Goal: Transaction & Acquisition: Purchase product/service

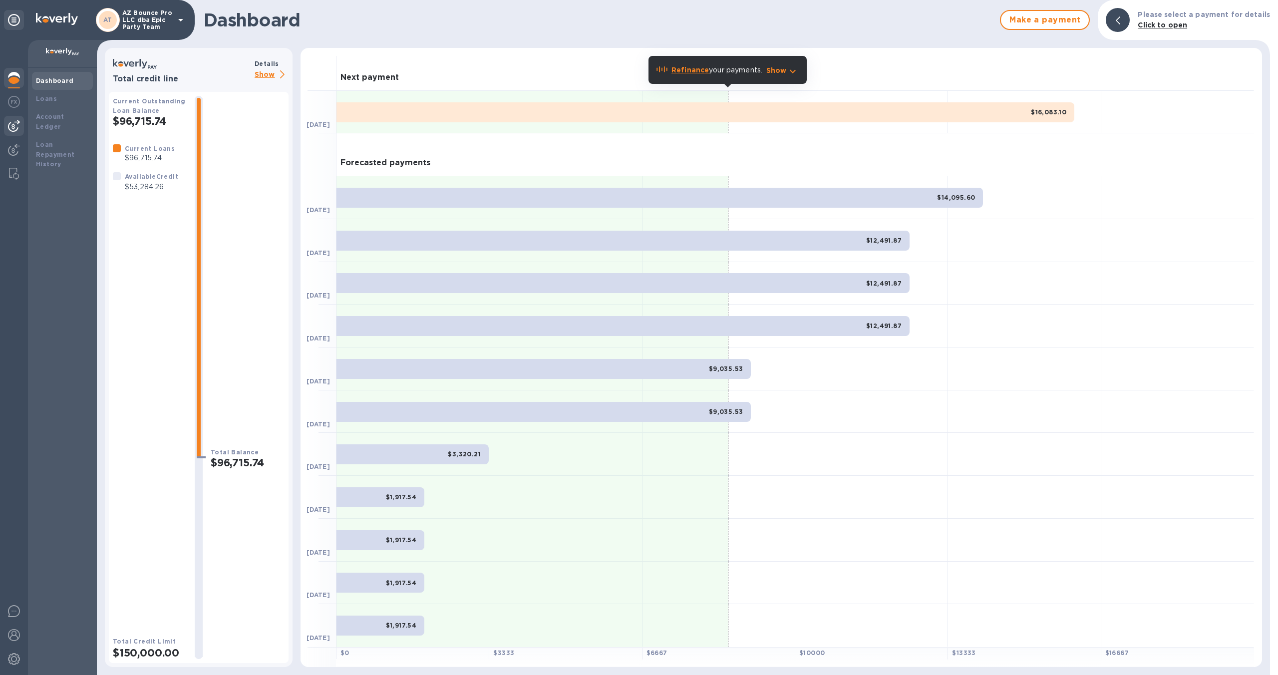
click at [15, 120] on img at bounding box center [14, 126] width 12 height 12
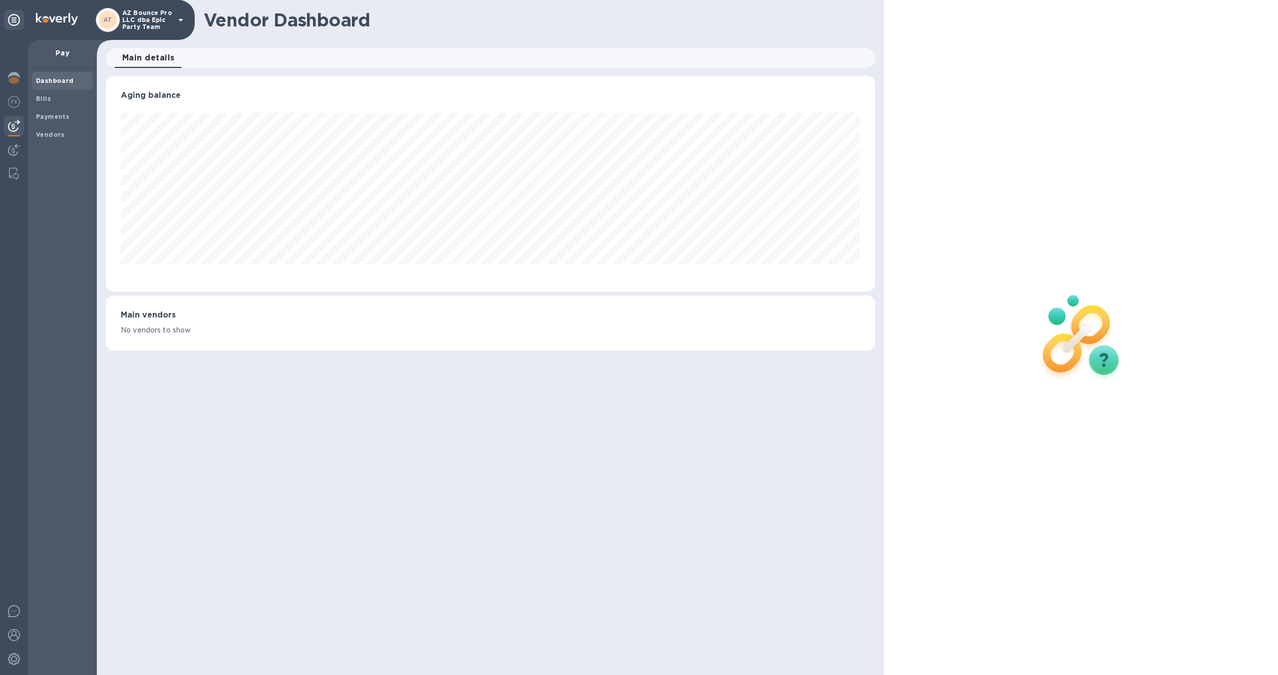
scroll to position [216, 769]
click at [52, 102] on span "Bills" at bounding box center [62, 99] width 53 height 10
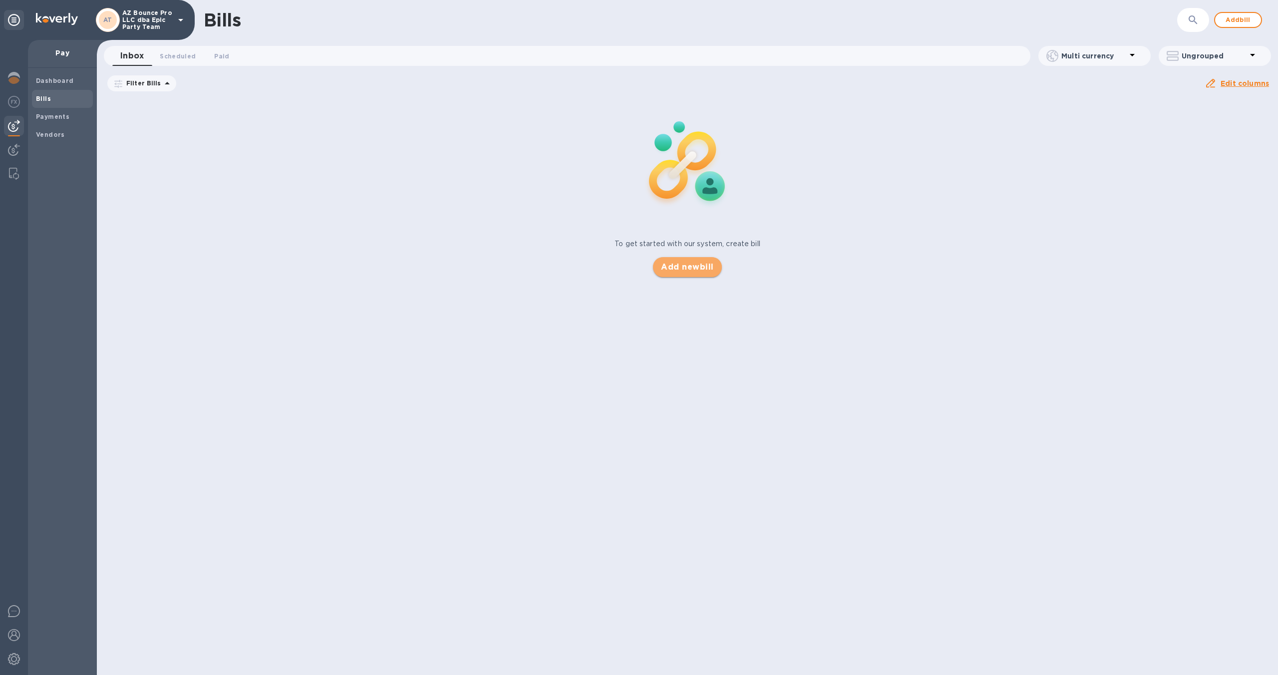
click at [708, 266] on span "Add new bill" at bounding box center [687, 267] width 52 height 12
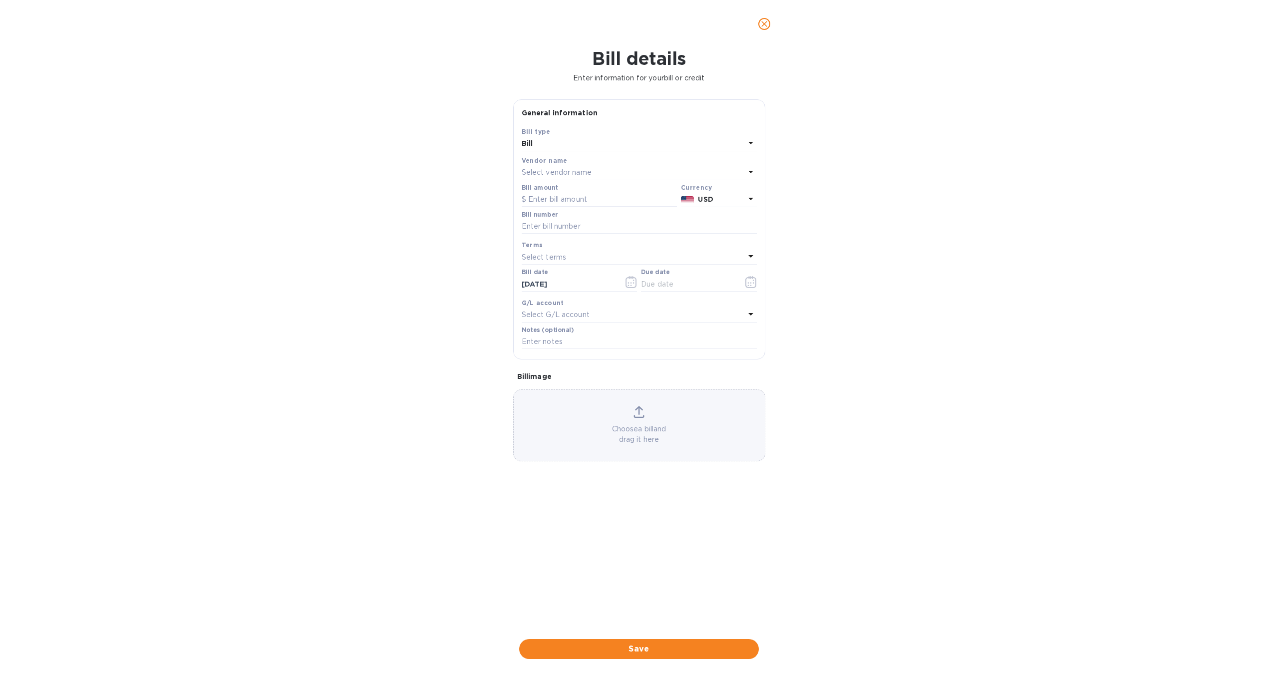
click at [582, 164] on div "Vendor name" at bounding box center [639, 160] width 235 height 10
click at [579, 171] on p "Select vendor name" at bounding box center [557, 172] width 70 height 10
click at [581, 232] on p "KINGS FURNITURE CO., LIMITED" at bounding box center [635, 233] width 211 height 10
click at [570, 200] on input "text" at bounding box center [599, 199] width 155 height 15
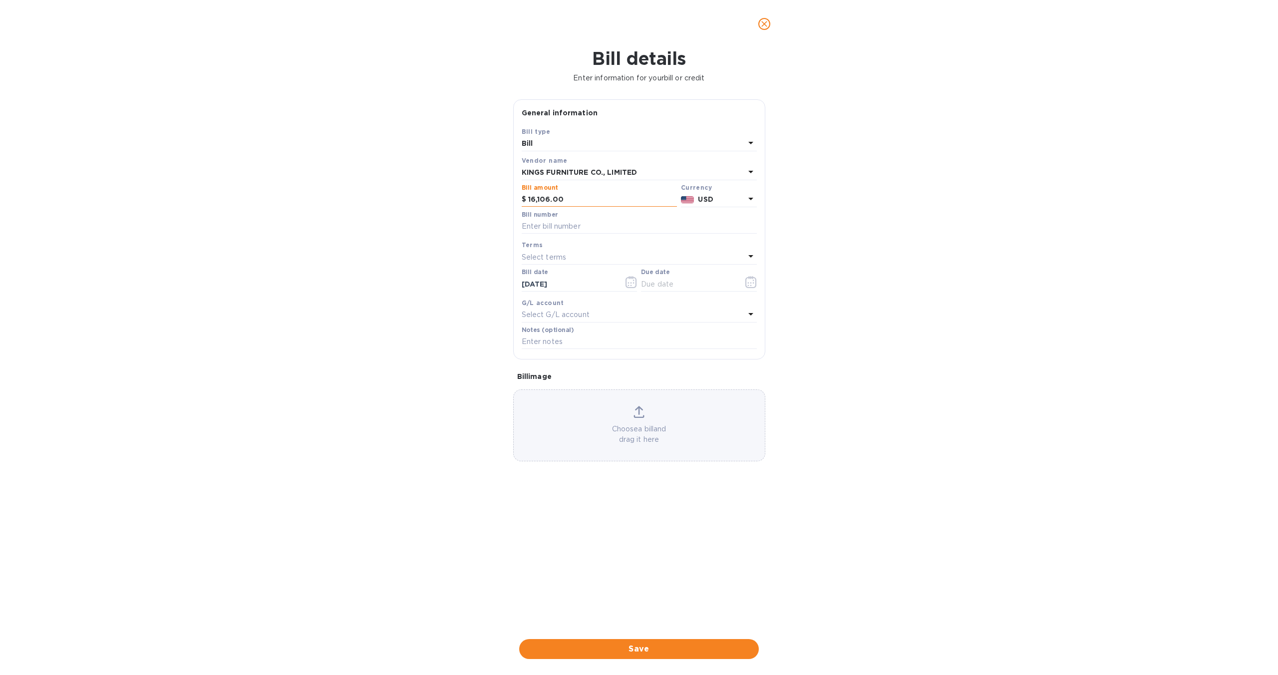
type input "16,106.00"
type input "k25918"
click at [568, 258] on div "Select terms" at bounding box center [633, 257] width 223 height 14
click at [570, 317] on p "NET 30" at bounding box center [635, 314] width 211 height 10
type input "[DATE]"
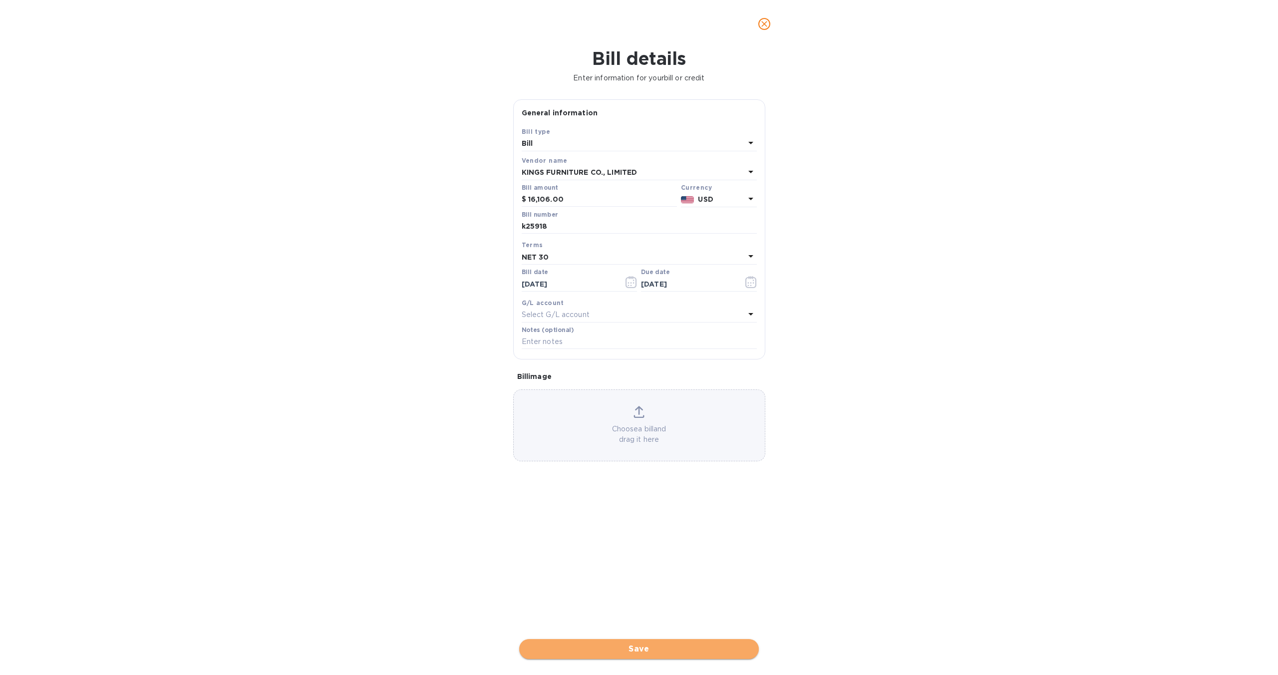
click at [641, 648] on span "Save" at bounding box center [639, 649] width 224 height 12
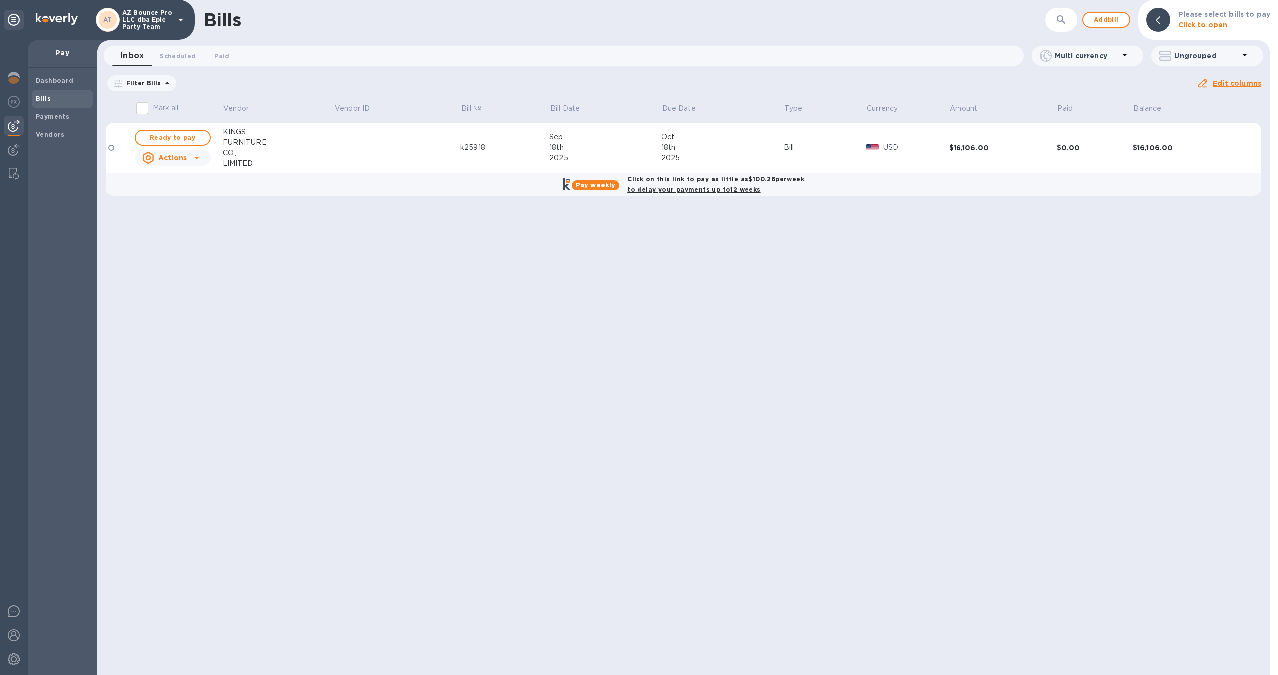
click at [692, 184] on div "Click on this link to pay as little as $100.26 per week to delay your payments …" at bounding box center [715, 184] width 181 height 25
checkbox input "true"
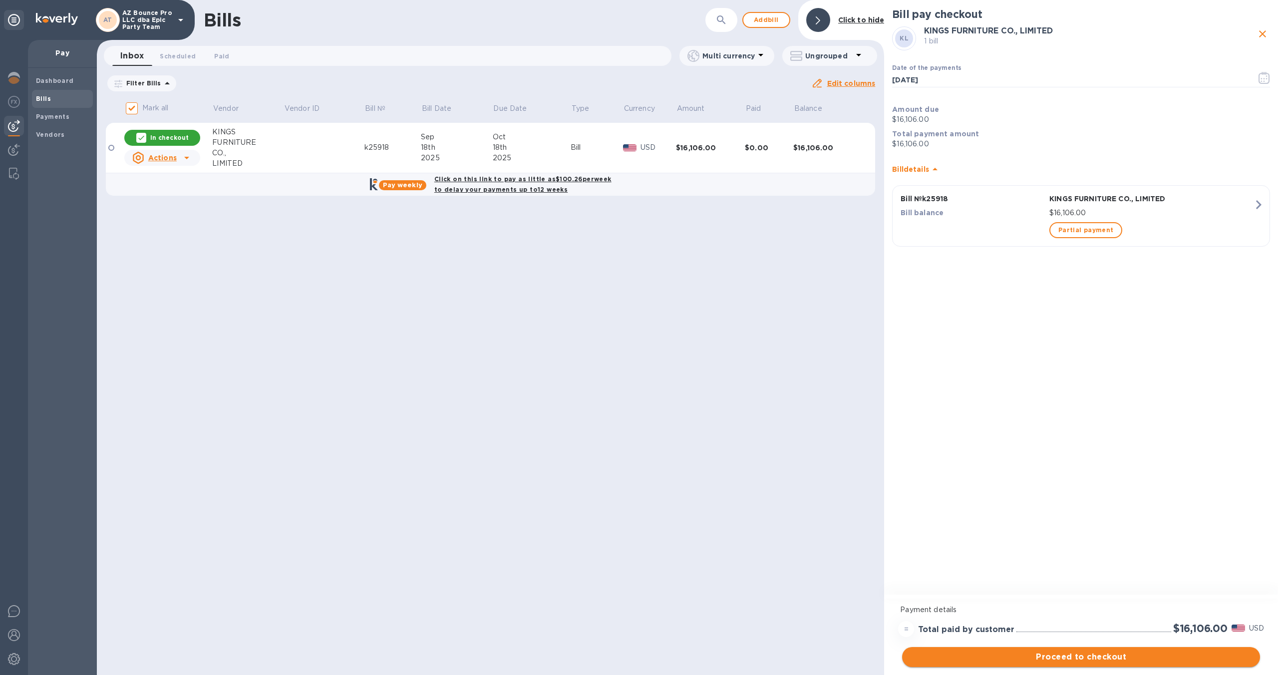
click at [1158, 662] on span "Proceed to checkout" at bounding box center [1081, 657] width 342 height 12
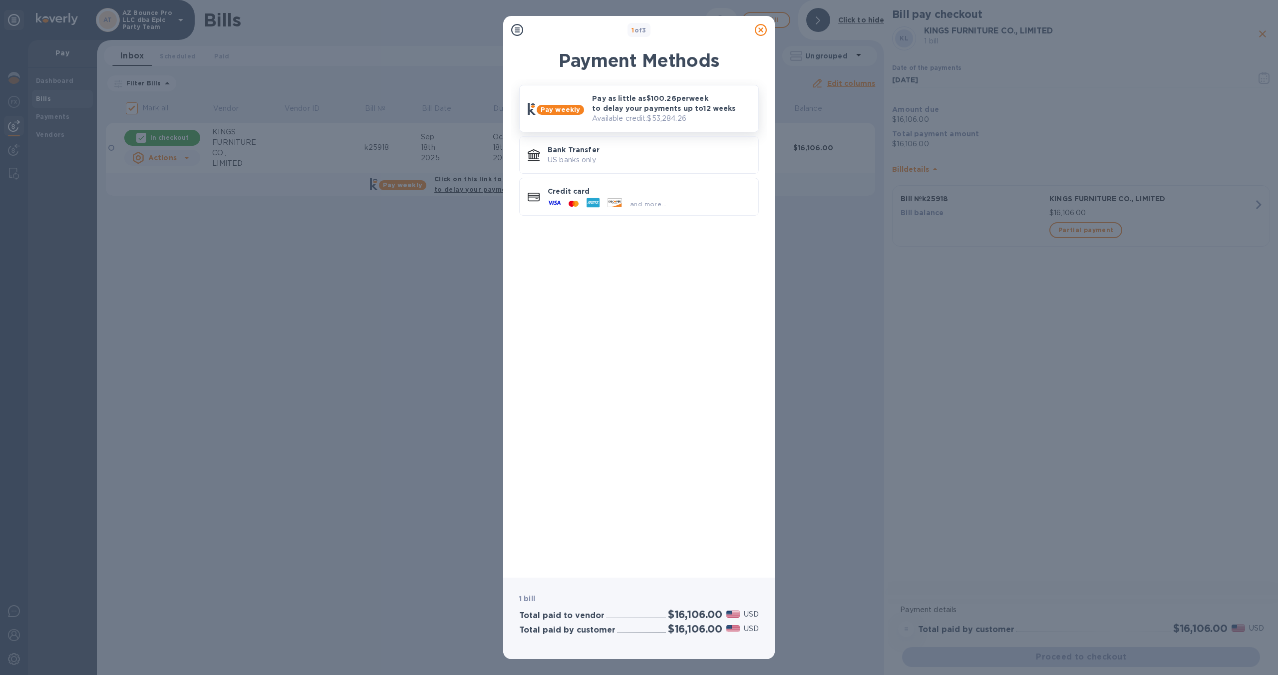
click at [643, 116] on p "Available credit: $53,284.26" at bounding box center [671, 118] width 158 height 10
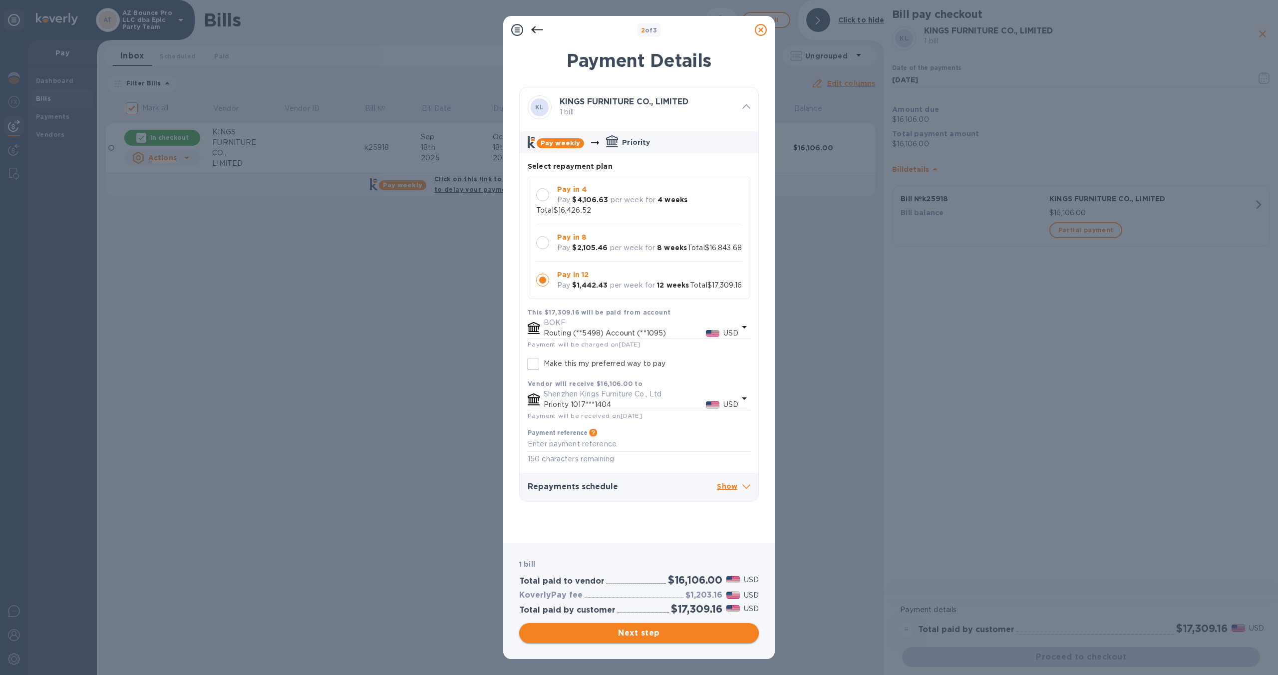
click at [674, 629] on span "Next step" at bounding box center [639, 633] width 224 height 12
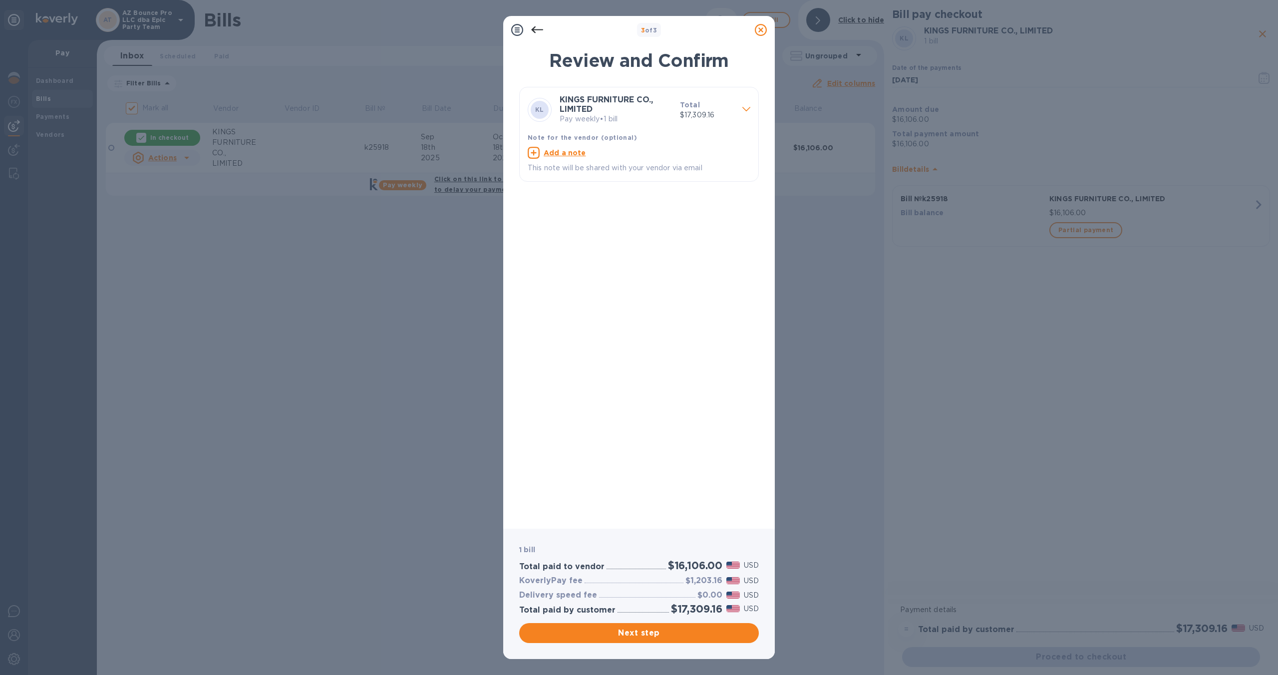
click at [540, 29] on icon at bounding box center [537, 29] width 12 height 7
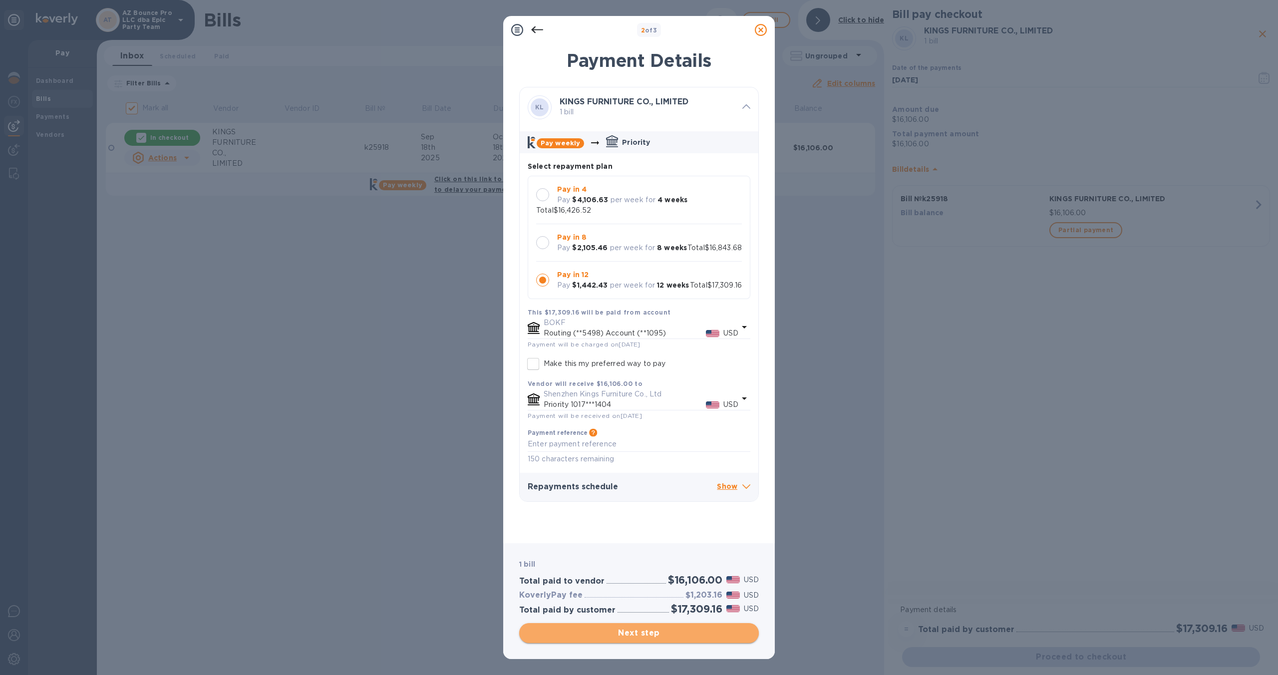
click at [702, 637] on span "Next step" at bounding box center [639, 633] width 224 height 12
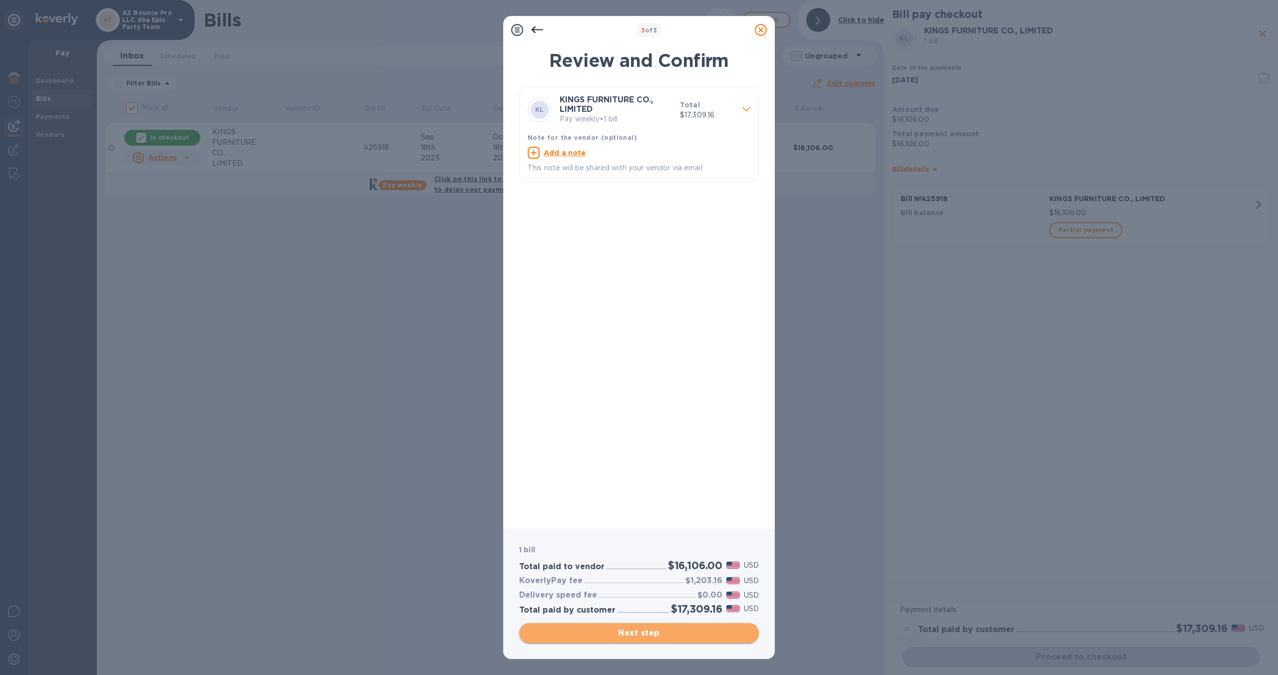
click at [702, 637] on span "Next step" at bounding box center [639, 633] width 224 height 12
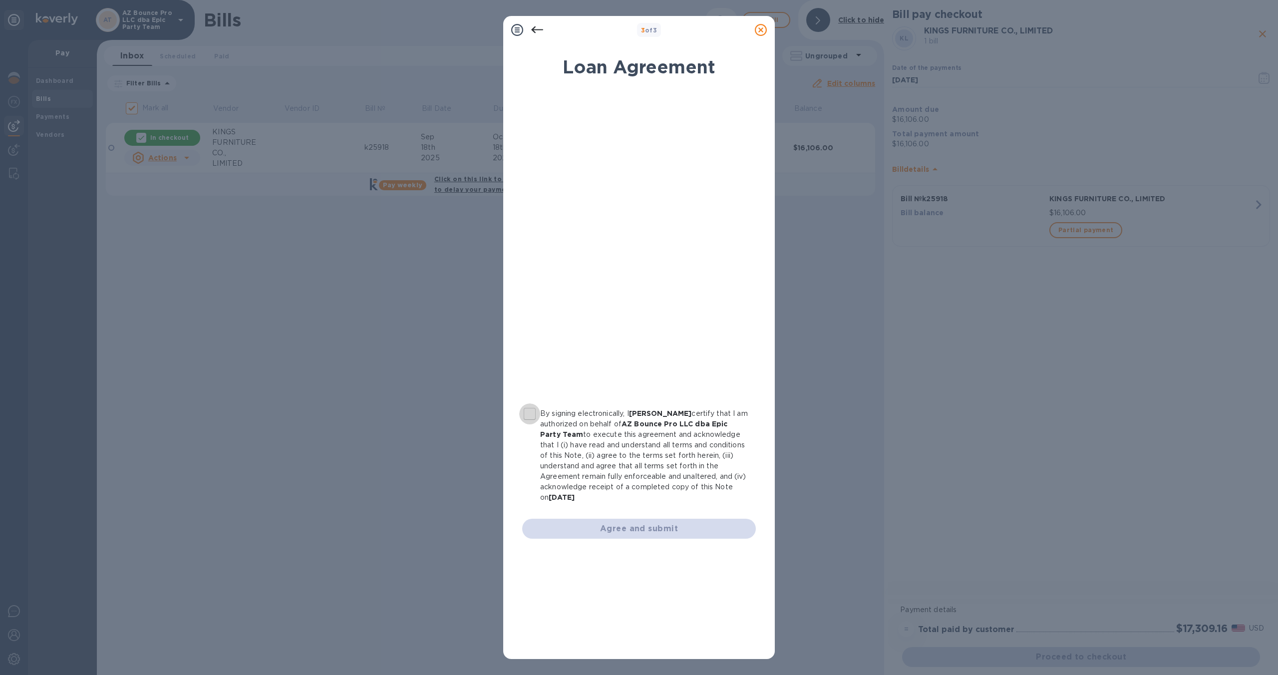
click at [535, 417] on input "By signing electronically, I [PERSON_NAME] certify that I am authorized on beha…" at bounding box center [529, 413] width 21 height 21
checkbox input "true"
click at [656, 532] on span "Agree and submit" at bounding box center [639, 529] width 218 height 12
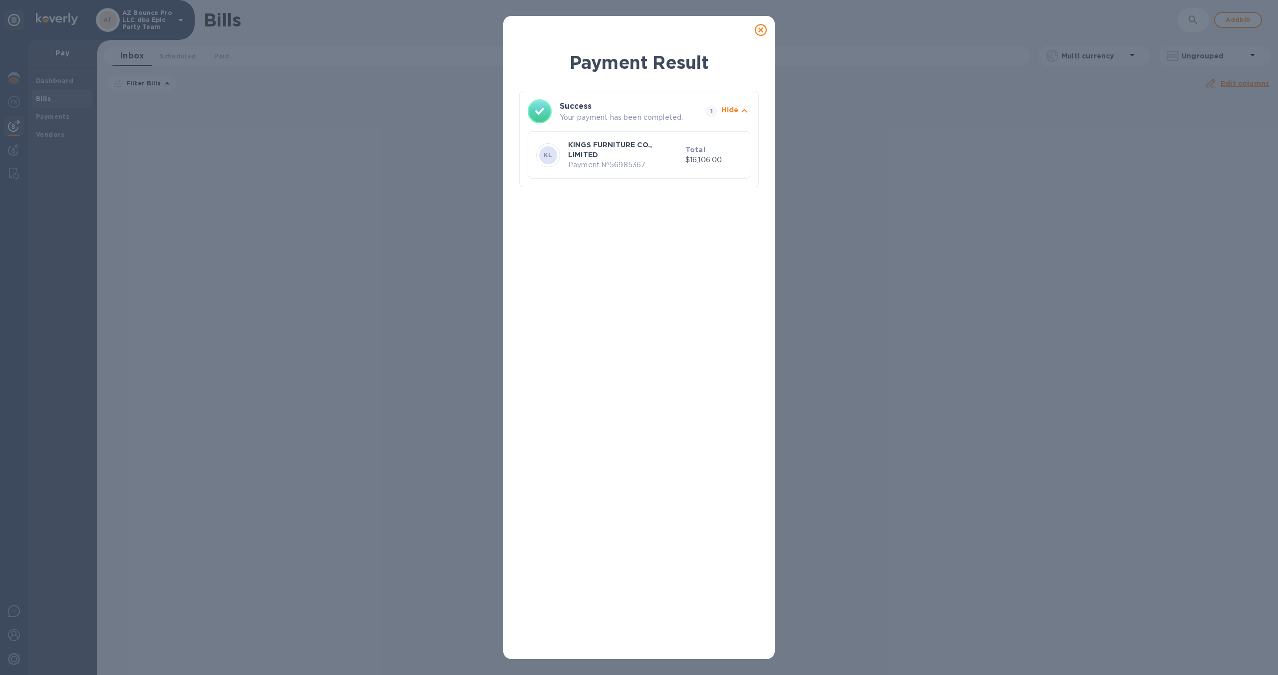
click at [762, 30] on icon at bounding box center [761, 30] width 12 height 12
